Goal: Task Accomplishment & Management: Complete application form

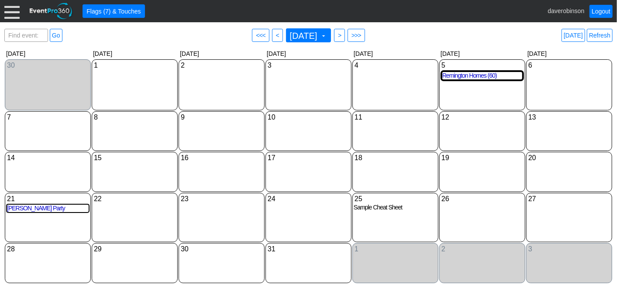
click at [327, 37] on span at bounding box center [323, 35] width 7 height 7
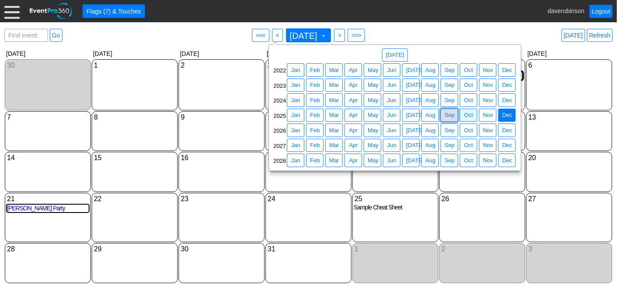
click at [447, 111] on span "Sep" at bounding box center [450, 115] width 14 height 9
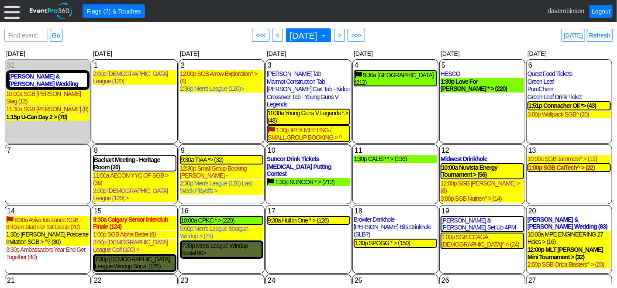
click at [308, 286] on div "9:30a Alpine Services > * (30)" at bounding box center [309, 289] width 82 height 7
click at [327, 35] on span at bounding box center [323, 35] width 7 height 7
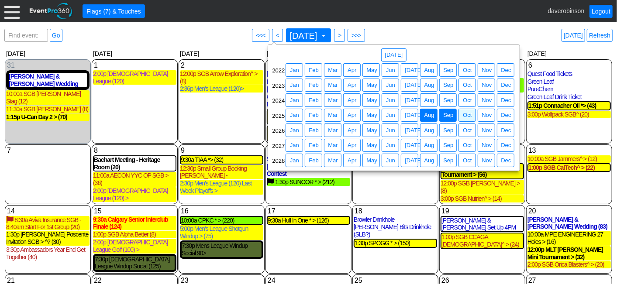
click at [429, 112] on span "Aug" at bounding box center [429, 115] width 14 height 9
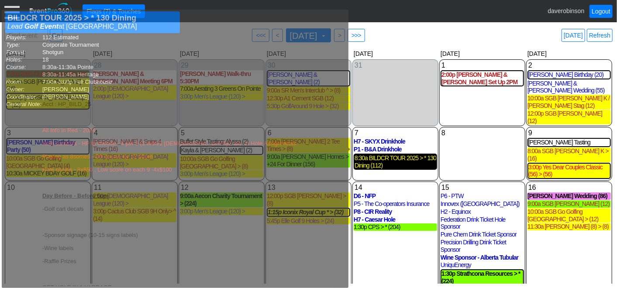
click at [396, 155] on div "8:30a BILDCR TOUR 2025 > * 130 Dining (112)" at bounding box center [395, 162] width 82 height 15
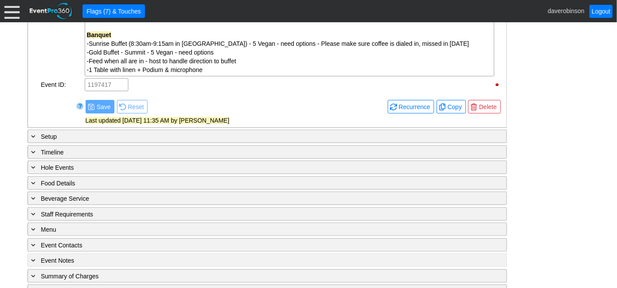
scroll to position [496, 0]
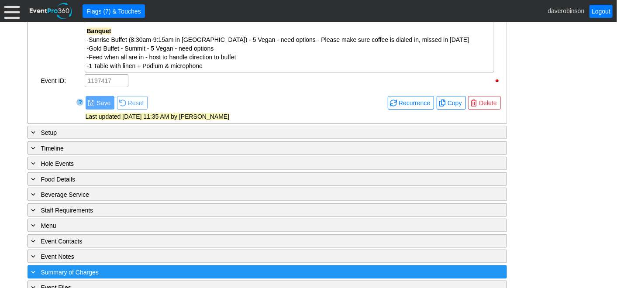
click at [78, 267] on div "+ Summary of Charges" at bounding box center [249, 272] width 439 height 10
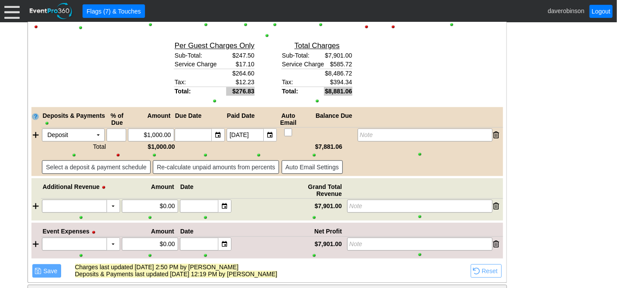
scroll to position [1144, 0]
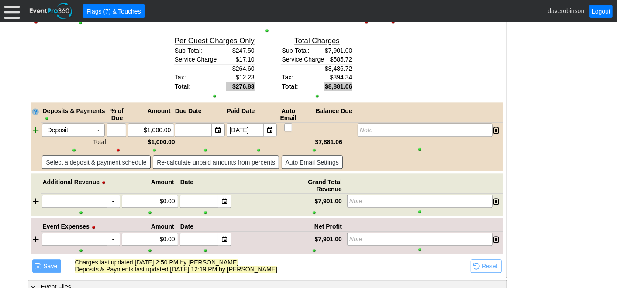
click at [34, 124] on div at bounding box center [36, 130] width 10 height 13
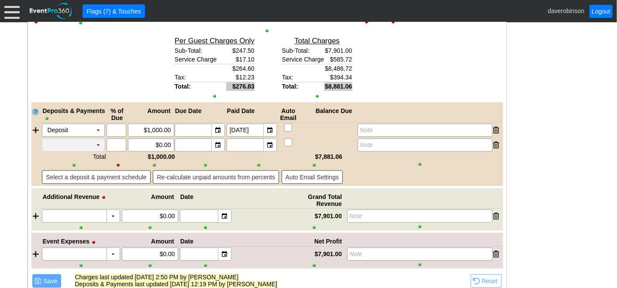
click at [101, 139] on td "▼" at bounding box center [98, 145] width 12 height 12
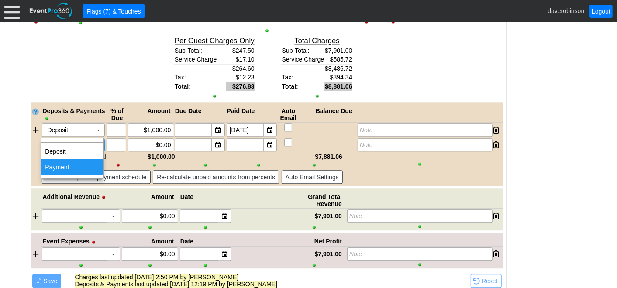
click at [96, 163] on td "Payment" at bounding box center [72, 167] width 62 height 16
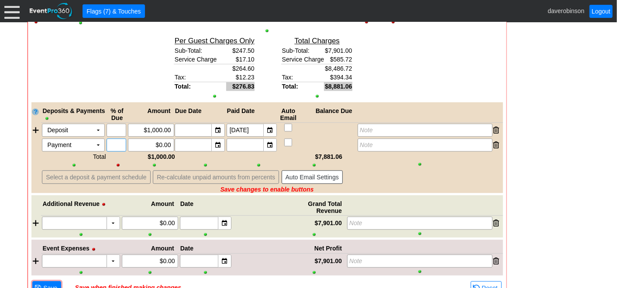
click at [116, 139] on input "text" at bounding box center [117, 145] width 14 height 12
type input "100"
click at [226, 153] on div at bounding box center [205, 156] width 53 height 7
click at [307, 124] on div at bounding box center [328, 130] width 58 height 13
click at [166, 139] on input "0.00" at bounding box center [151, 145] width 40 height 12
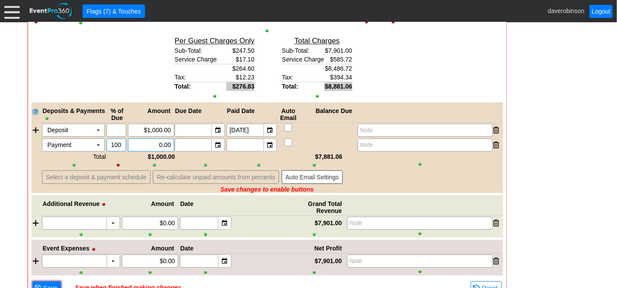
type input "$0.00"
drag, startPoint x: 121, startPoint y: 134, endPoint x: 95, endPoint y: 130, distance: 26.1
click at [95, 138] on div "Payment Χ ▼ Χ 100 Χ $0.00" at bounding box center [107, 144] width 133 height 13
drag, startPoint x: 141, startPoint y: 127, endPoint x: 185, endPoint y: 134, distance: 44.1
click at [185, 138] on div "Payment Χ ▼ Χ Χ 0.00 ▼ Χ ▼ Χ Note" at bounding box center [272, 144] width 462 height 13
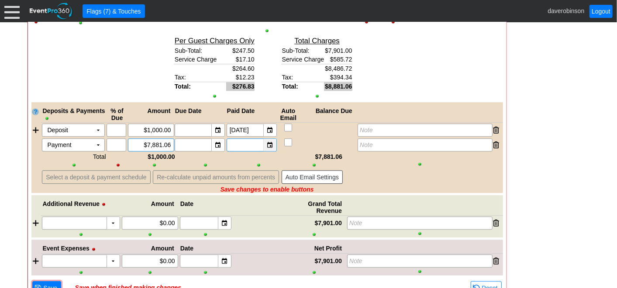
type input "$7,881.06"
click at [267, 139] on div "▼" at bounding box center [269, 145] width 13 height 12
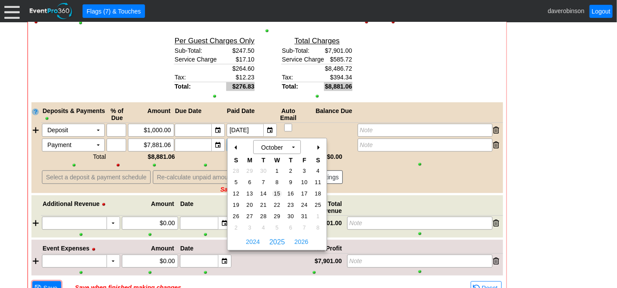
click at [278, 193] on span "15" at bounding box center [277, 194] width 10 height 8
type input "[DATE]"
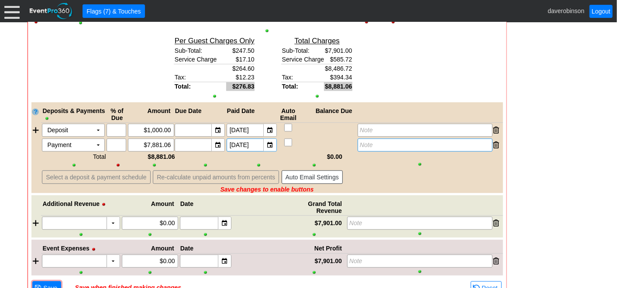
click at [373, 141] on icon "Note" at bounding box center [366, 144] width 13 height 7
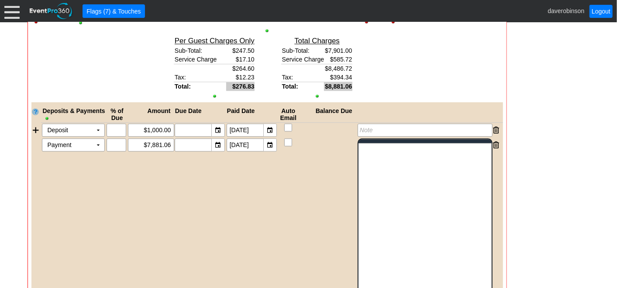
scroll to position [0, 0]
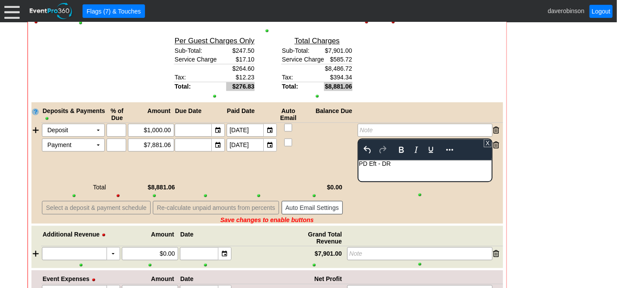
click at [299, 155] on div "Deposits & Payments % of Due Amount Due Date Paid Date Auto Email Balance Due D…" at bounding box center [266, 162] width 471 height 121
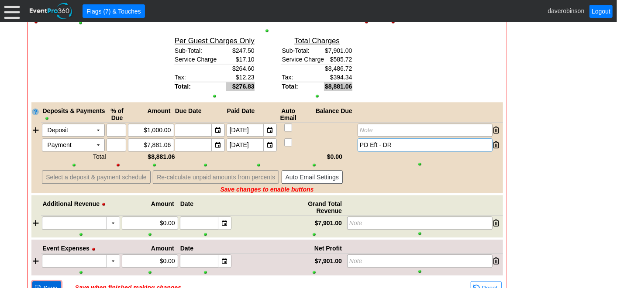
click at [56, 284] on span "Save" at bounding box center [49, 288] width 17 height 9
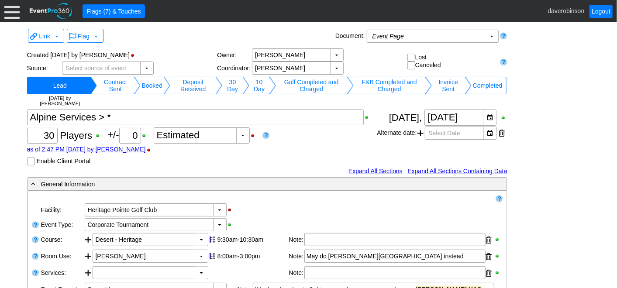
click at [498, 89] on td "Completed" at bounding box center [487, 85] width 32 height 17
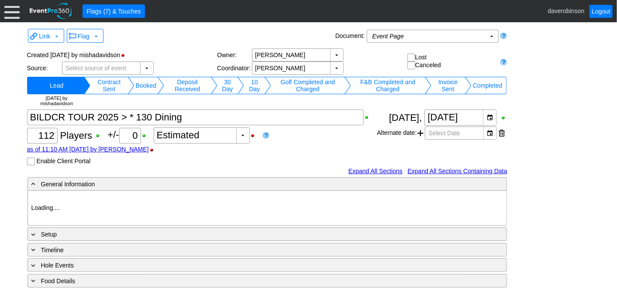
type input "Heritage Pointe Golf Club"
type input "Corporate Tournament"
type input "Scramble"
type input "Shotgun"
type input "Black"
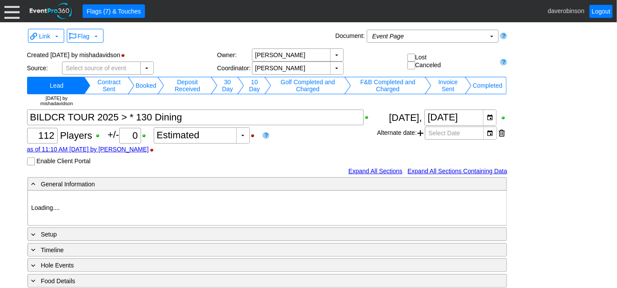
type input "Red"
type input "1032409"
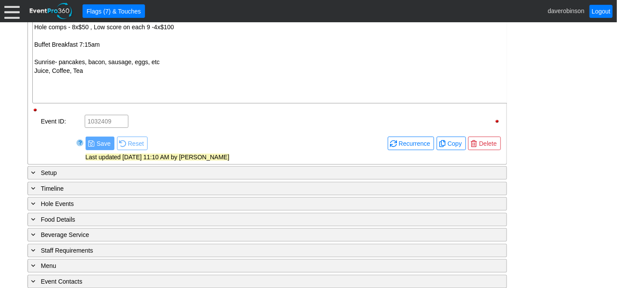
scroll to position [837, 0]
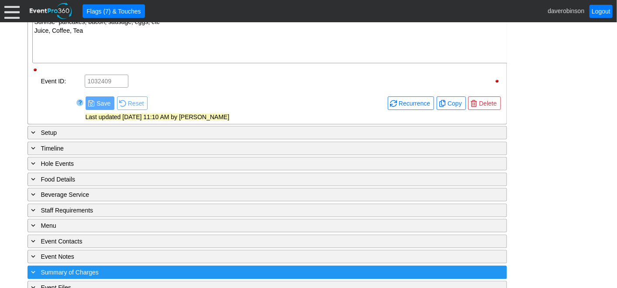
click at [62, 269] on span "Summary of Charges" at bounding box center [70, 272] width 58 height 7
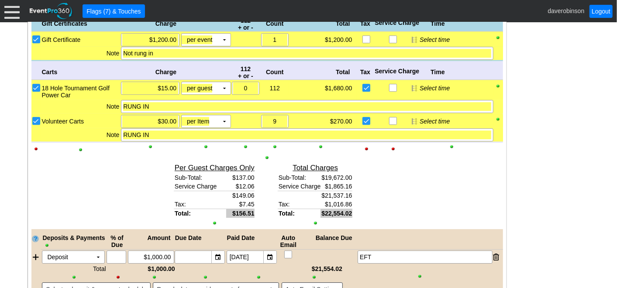
scroll to position [1457, 0]
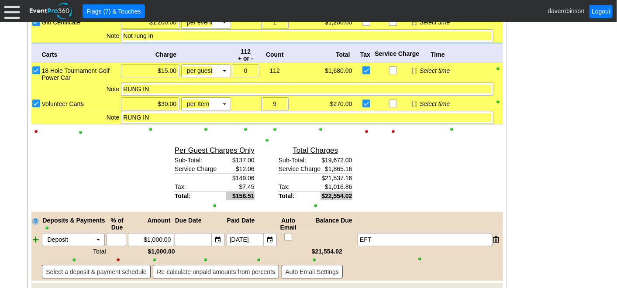
click at [36, 233] on div at bounding box center [36, 239] width 10 height 13
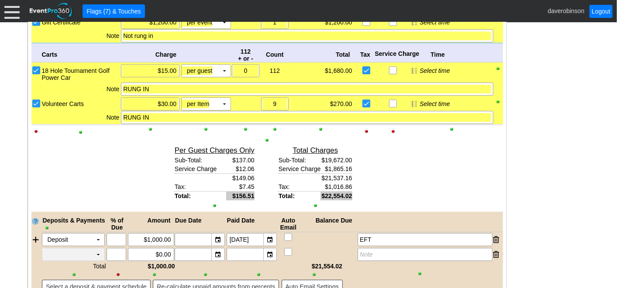
click at [99, 248] on td "▼" at bounding box center [98, 254] width 12 height 12
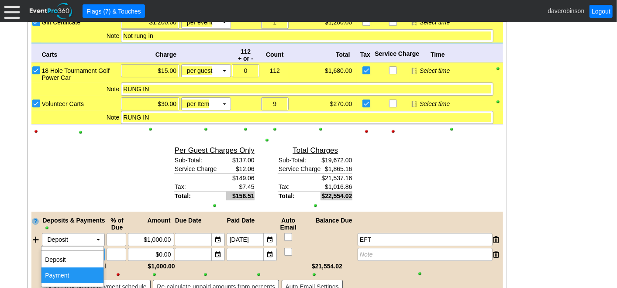
click at [76, 273] on td "Payment" at bounding box center [72, 276] width 62 height 16
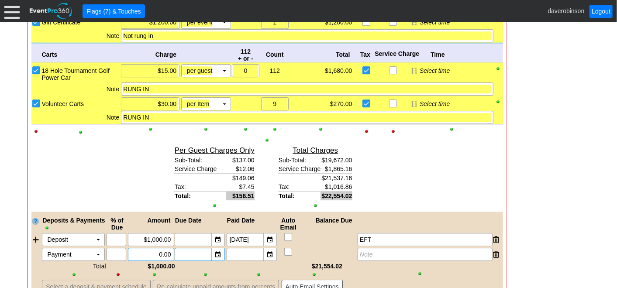
drag, startPoint x: 149, startPoint y: 238, endPoint x: 175, endPoint y: 237, distance: 26.2
click at [175, 248] on div "Payment Χ ▼ Χ Χ 0.00 ▼ Χ ▼ Χ Note" at bounding box center [272, 254] width 462 height 13
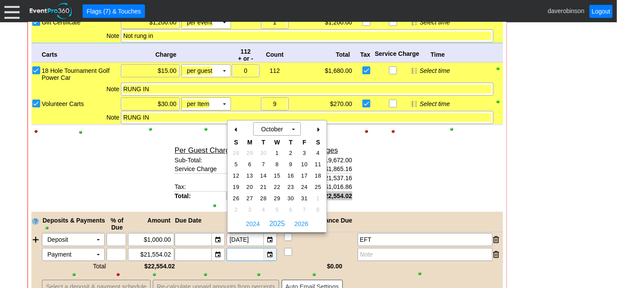
type input "$21,554.02"
click at [268, 248] on div "▼" at bounding box center [269, 254] width 13 height 12
click at [277, 175] on span "15" at bounding box center [277, 176] width 10 height 8
type input "[DATE]"
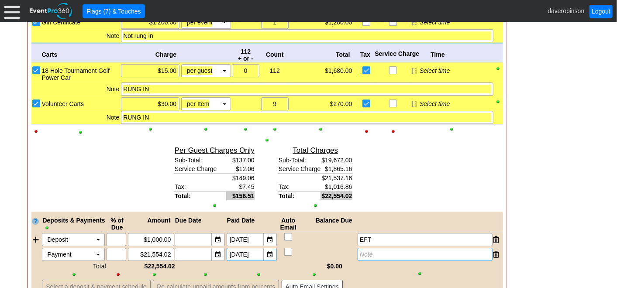
click at [365, 251] on icon "Note" at bounding box center [366, 254] width 13 height 7
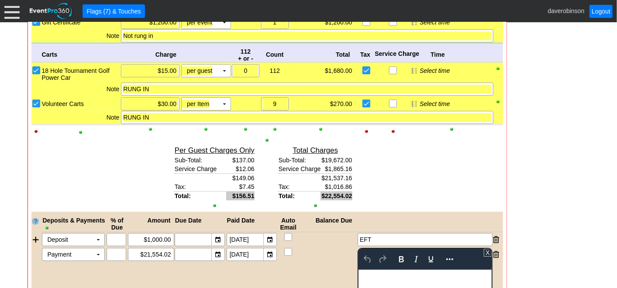
scroll to position [0, 0]
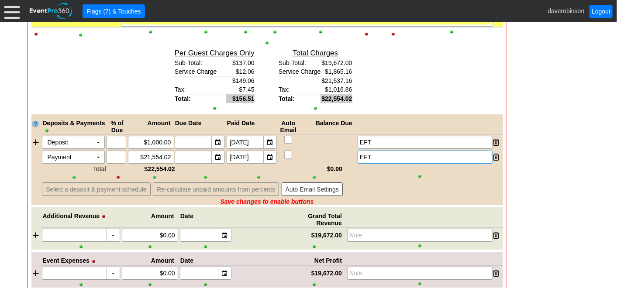
scroll to position [1559, 0]
